Goal: Information Seeking & Learning: Learn about a topic

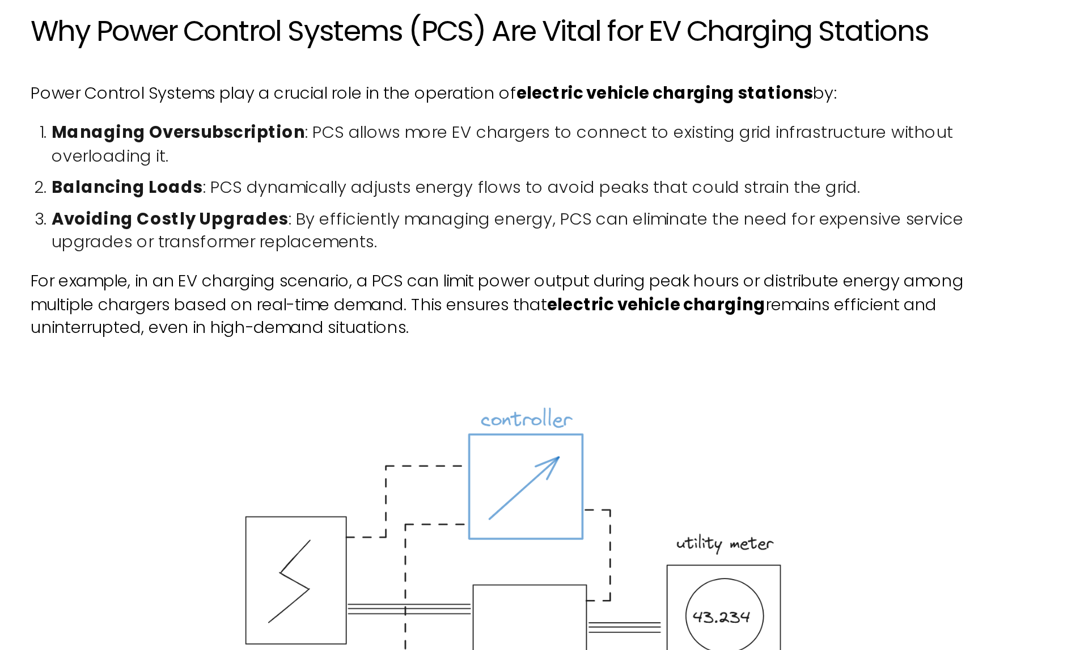
scroll to position [849, 0]
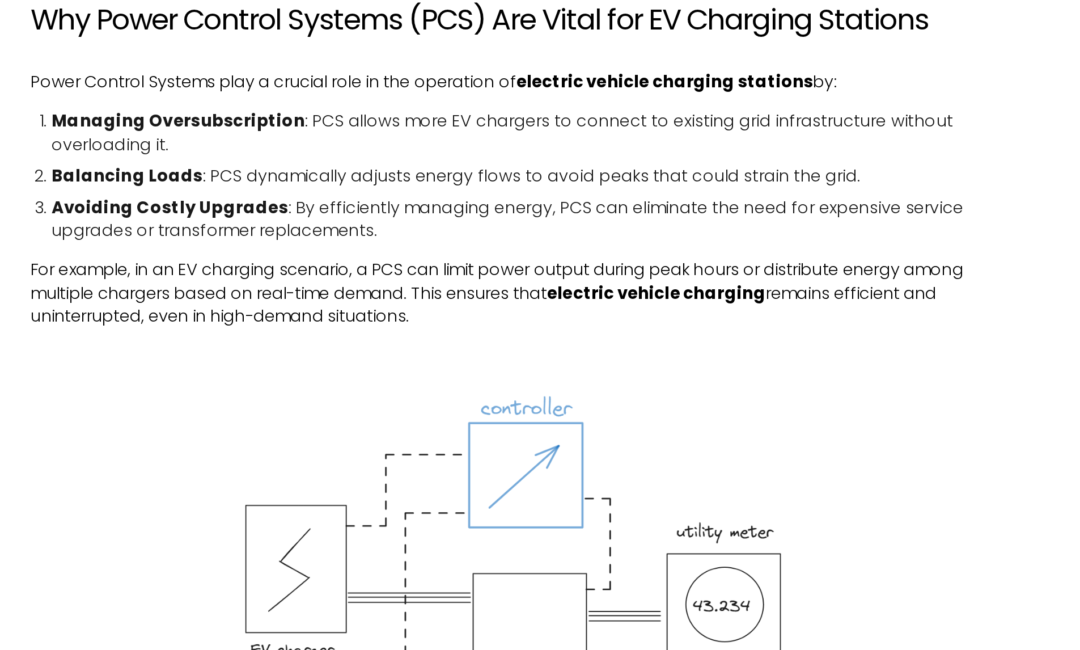
click at [431, 521] on img at bounding box center [540, 627] width 313 height 245
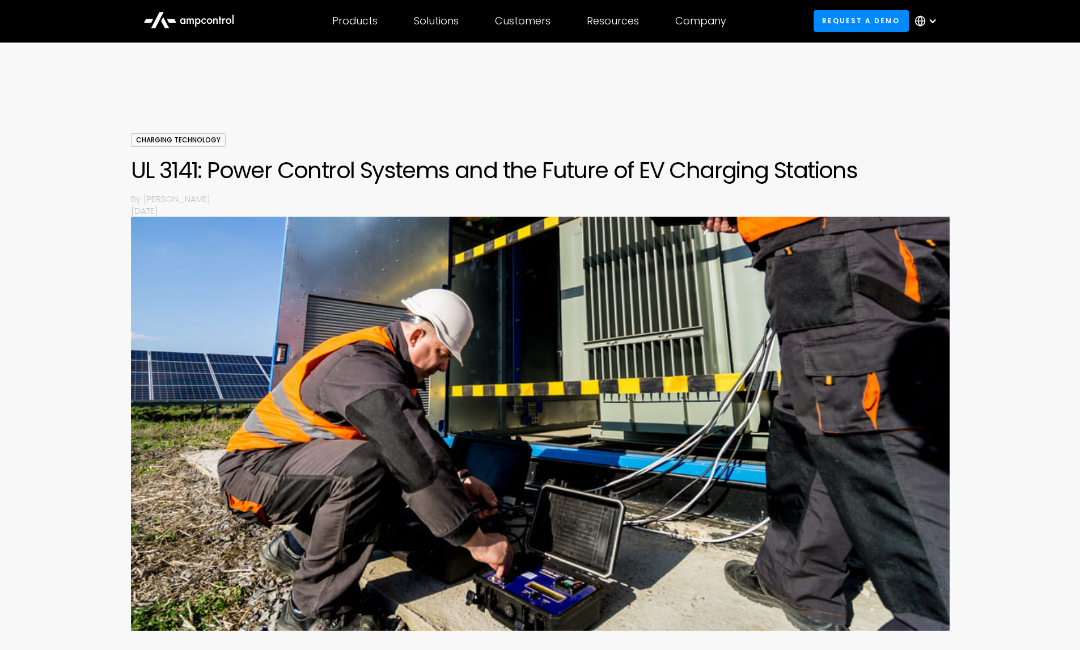
scroll to position [0, 0]
